Goal: Find specific page/section: Find specific page/section

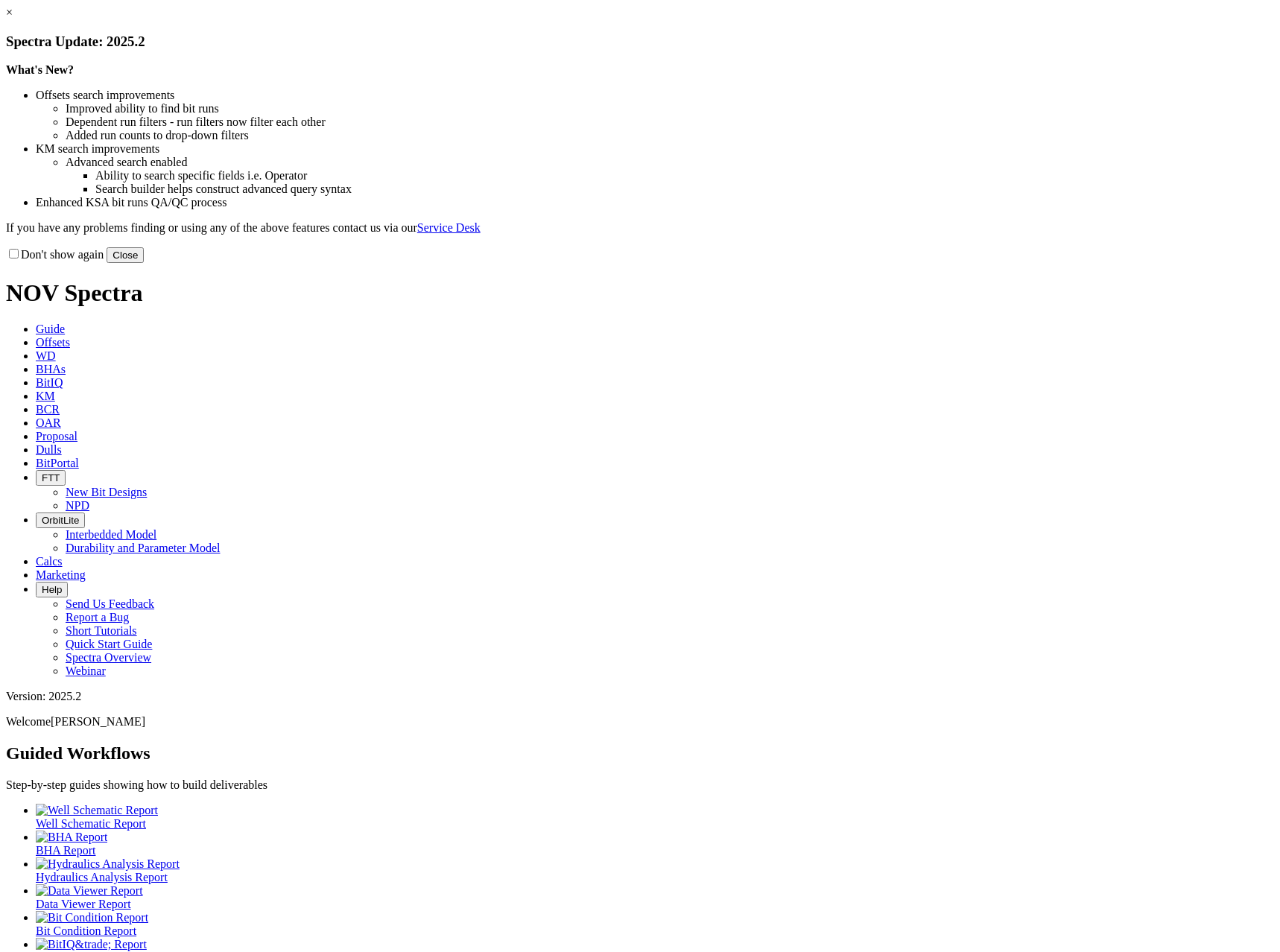
click at [12, 19] on link "×" at bounding box center [9, 11] width 7 height 12
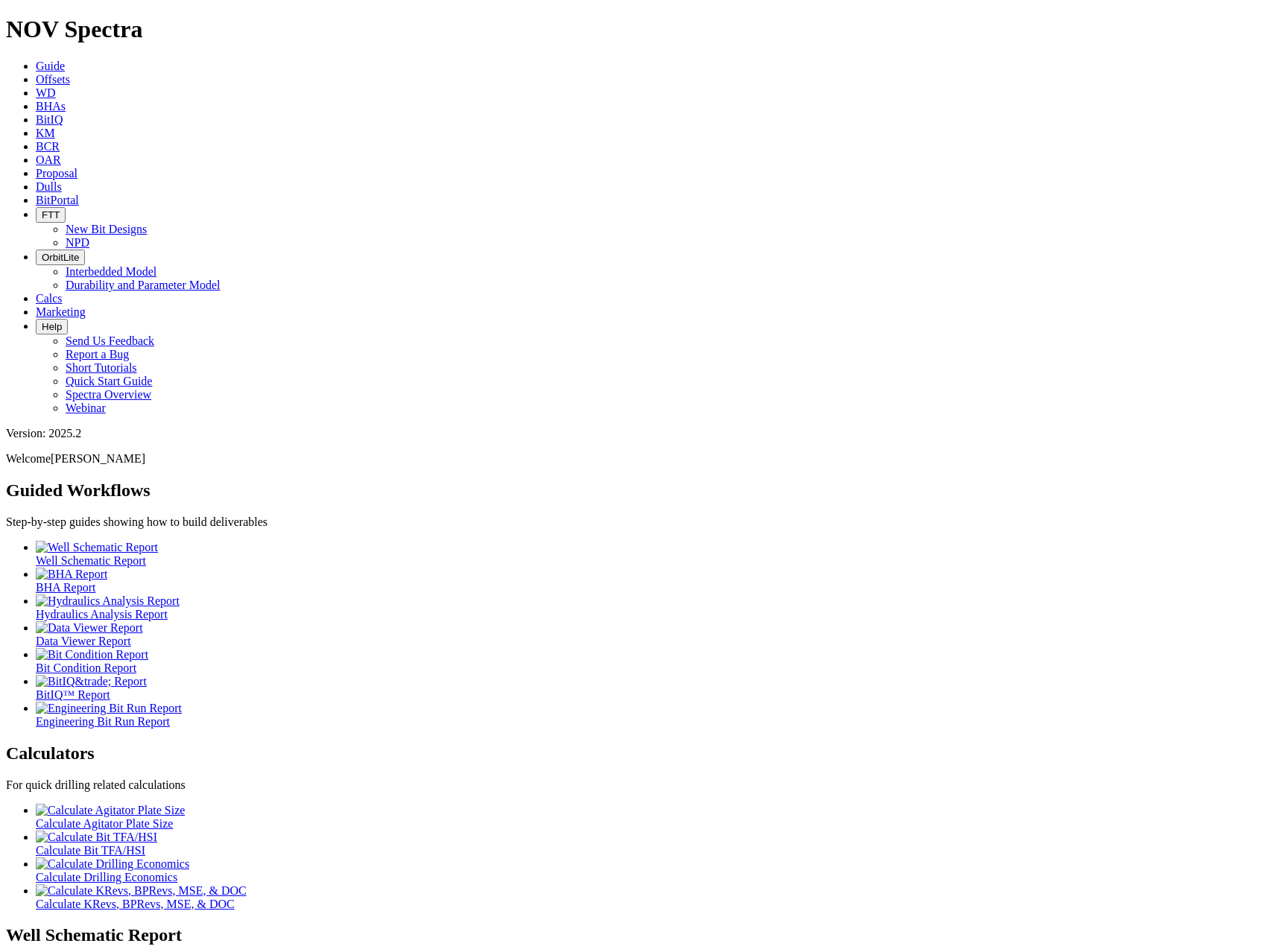
click at [708, 541] on ul "Well Schematic Report BHA Report Hydraulics Analysis Report Data Viewer Report …" at bounding box center [640, 634] width 1269 height 187
click at [494, 541] on ul "Well Schematic Report BHA Report Hydraulics Analysis Report Data Viewer Report …" at bounding box center [640, 634] width 1269 height 187
click at [547, 541] on ul "Well Schematic Report BHA Report Hydraulics Analysis Report Data Viewer Report …" at bounding box center [640, 634] width 1269 height 187
click at [131, 635] on span "Data Viewer Report" at bounding box center [84, 641] width 95 height 12
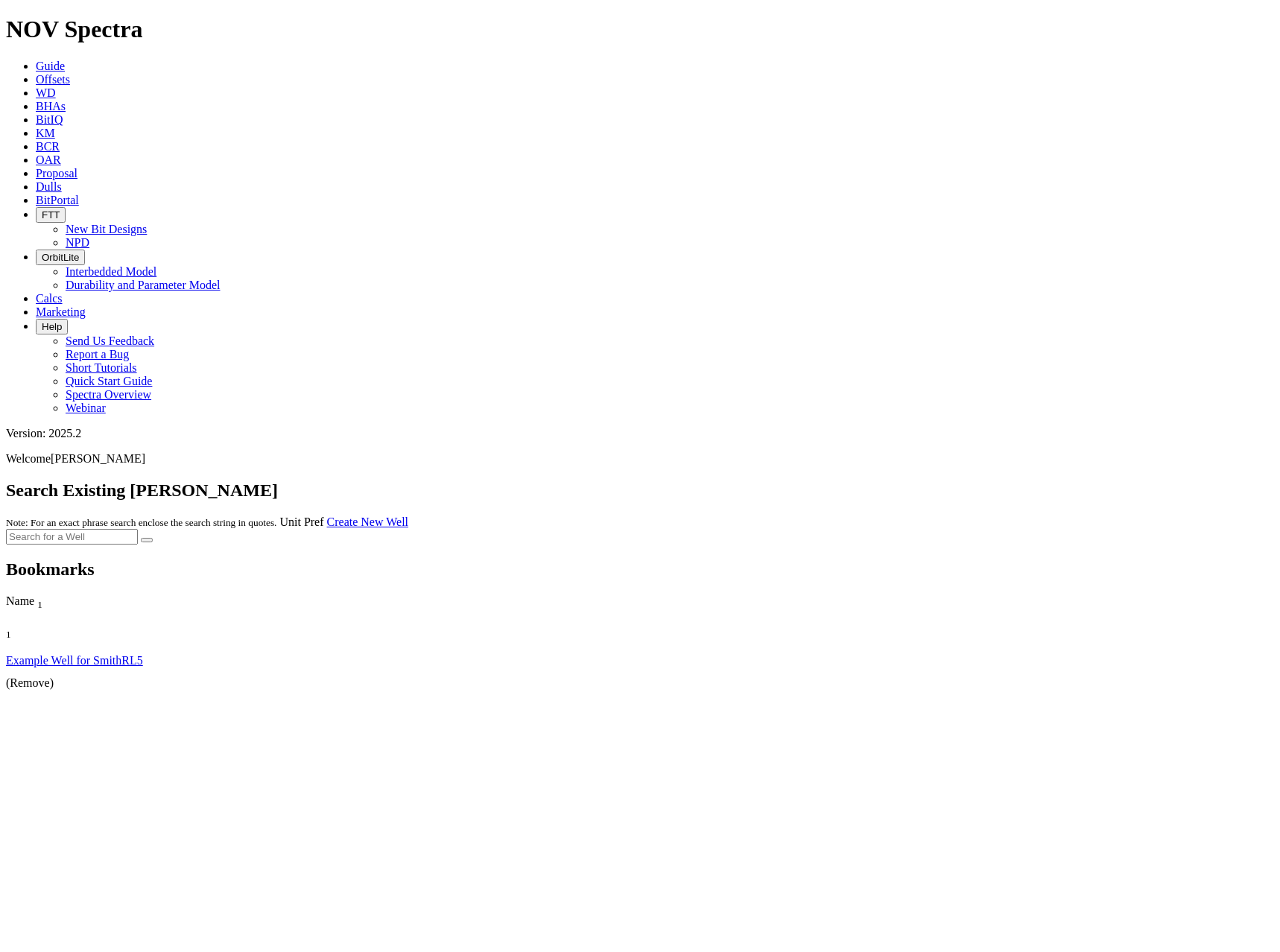
click at [65, 60] on span "Guide" at bounding box center [50, 66] width 29 height 12
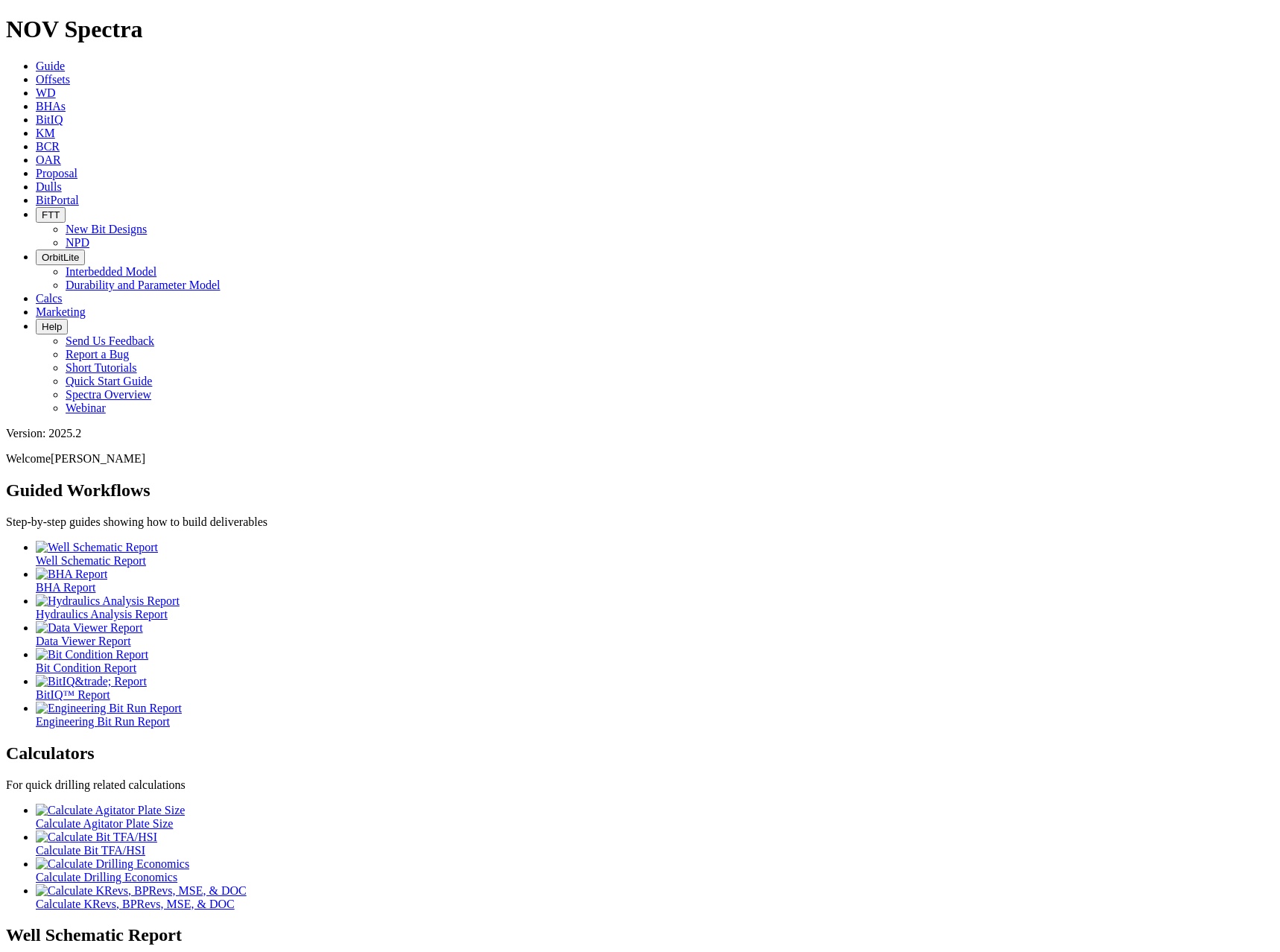
click at [122, 480] on h2 "Guided Workflows" at bounding box center [640, 490] width 1269 height 20
click at [40, 32] on h1 "NOV Spectra" at bounding box center [640, 29] width 1269 height 28
